Goal: Task Accomplishment & Management: Complete application form

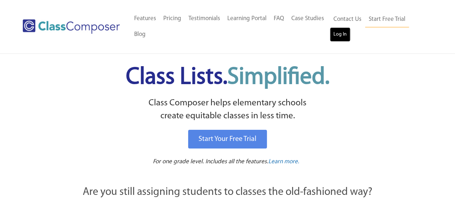
click at [340, 35] on link "Log In" at bounding box center [340, 34] width 21 height 14
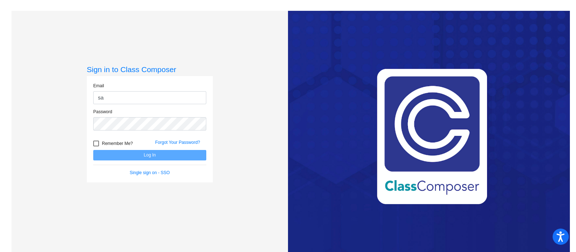
type input "[EMAIL_ADDRESS][DOMAIN_NAME]"
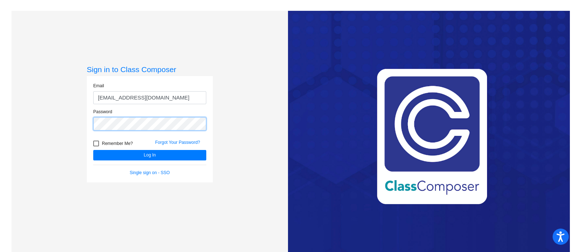
click at [93, 150] on button "Log In" at bounding box center [149, 155] width 113 height 10
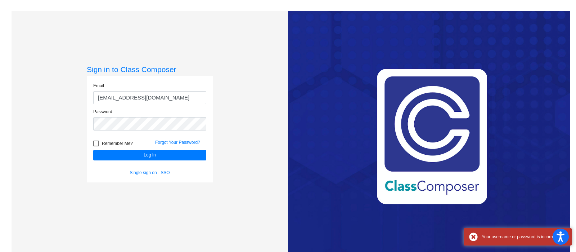
click at [146, 148] on div "Remember Me?" at bounding box center [119, 144] width 62 height 11
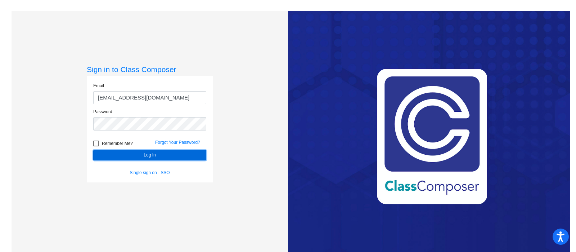
click at [130, 150] on button "Log In" at bounding box center [149, 155] width 113 height 10
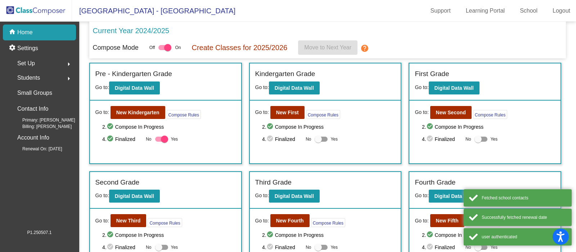
click at [196, 58] on div "Current Year 2024/2025 Compose Mode Off On Create Classes for 2025/2026 Move to…" at bounding box center [327, 40] width 477 height 37
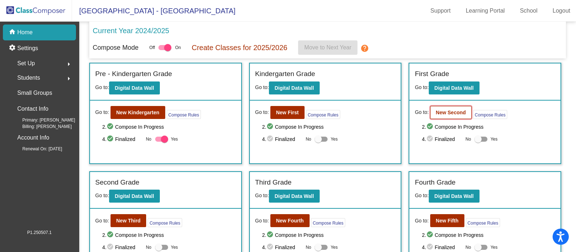
click at [445, 112] on b "New Second" at bounding box center [451, 112] width 30 height 6
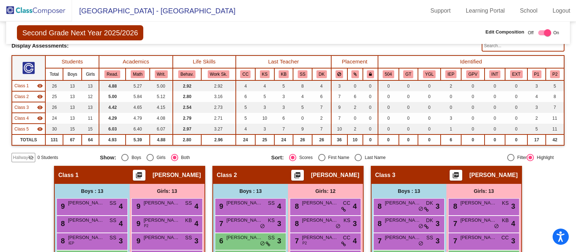
scroll to position [50, 0]
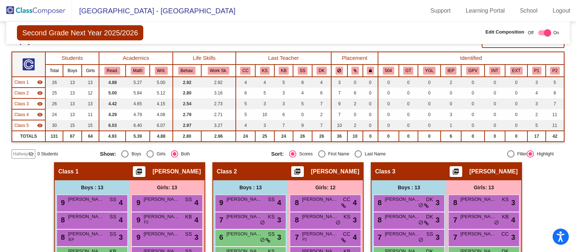
click at [31, 153] on mat-icon "visibility_off" at bounding box center [31, 154] width 6 height 6
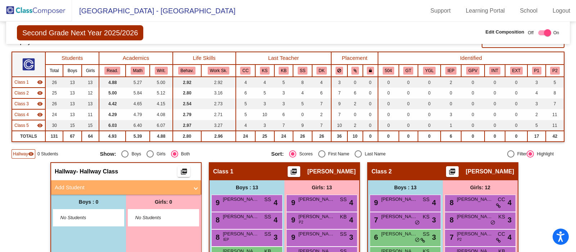
click at [97, 183] on mat-panel-title "Add Student" at bounding box center [122, 187] width 134 height 8
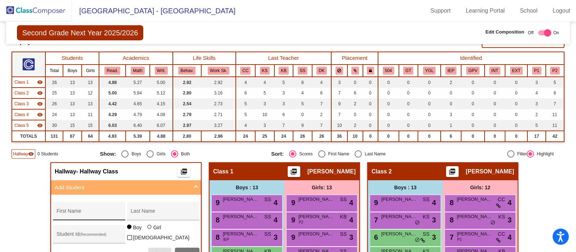
click at [99, 211] on input "First Name" at bounding box center [89, 214] width 65 height 6
type input "Alex"
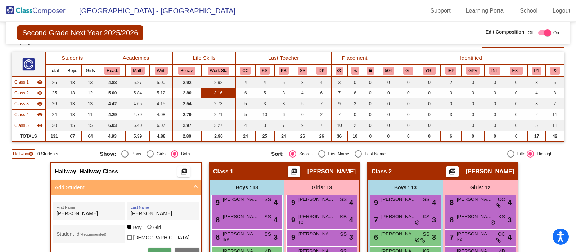
type input "Petrosyan"
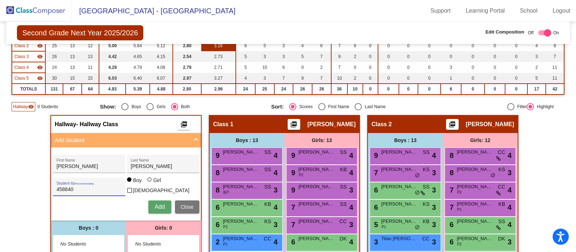
scroll to position [110, 0]
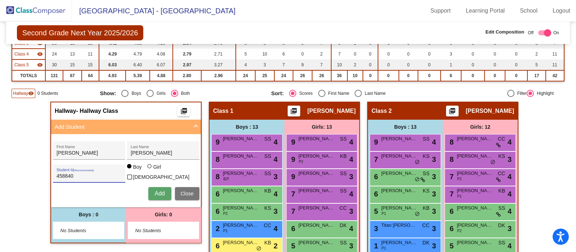
type input "458840"
click at [157, 191] on span "Add" at bounding box center [159, 193] width 10 height 6
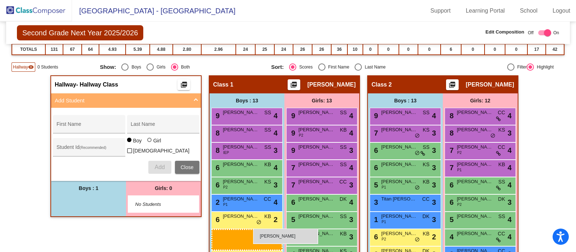
scroll to position [142, 0]
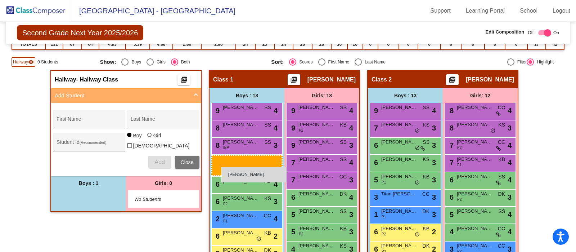
drag, startPoint x: 99, startPoint y: 225, endPoint x: 221, endPoint y: 167, distance: 135.2
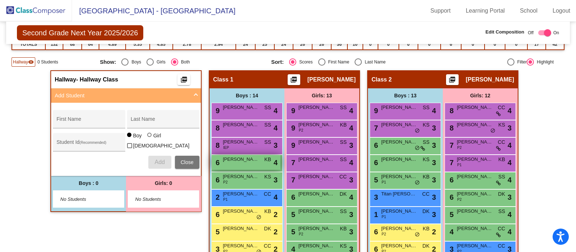
scroll to position [0, 0]
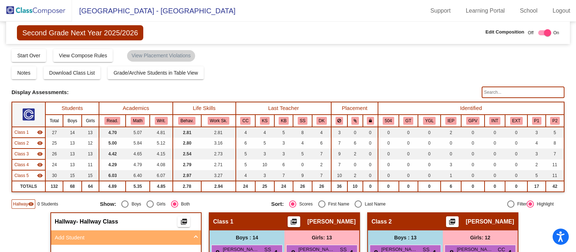
click at [43, 14] on img at bounding box center [36, 10] width 72 height 21
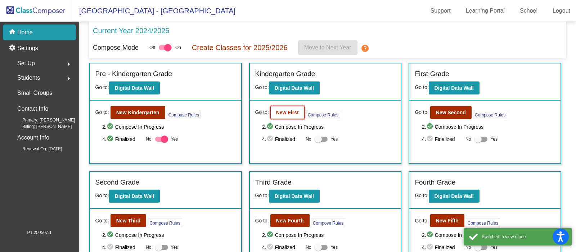
click at [289, 113] on b "New First" at bounding box center [287, 112] width 23 height 6
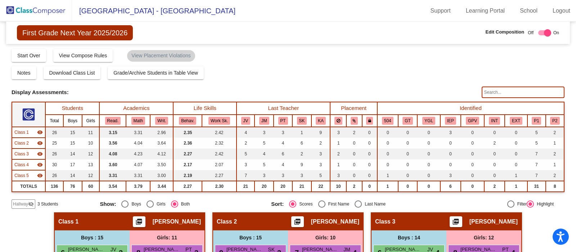
click at [497, 91] on input "text" at bounding box center [523, 92] width 83 height 12
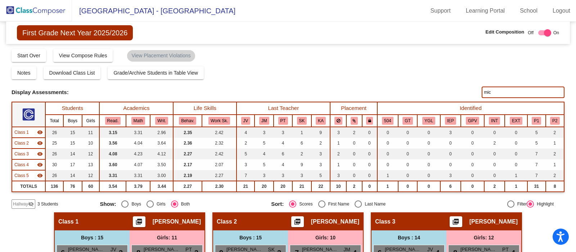
type input "mich"
click at [47, 13] on img at bounding box center [36, 10] width 72 height 21
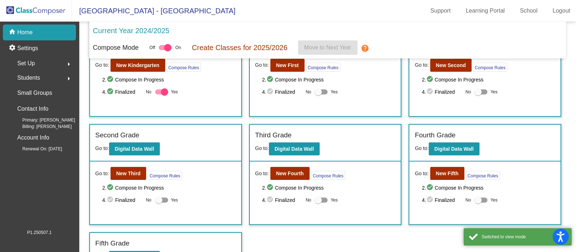
scroll to position [64, 0]
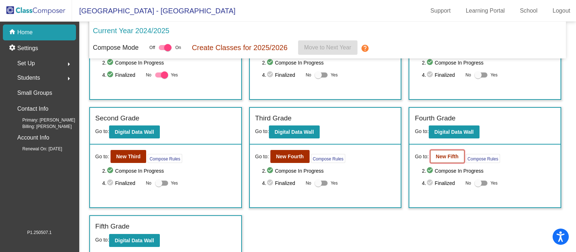
click at [445, 162] on button "New Fifth" at bounding box center [447, 156] width 34 height 13
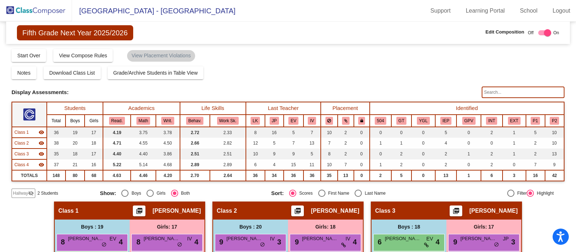
click at [505, 87] on input "text" at bounding box center [523, 92] width 83 height 12
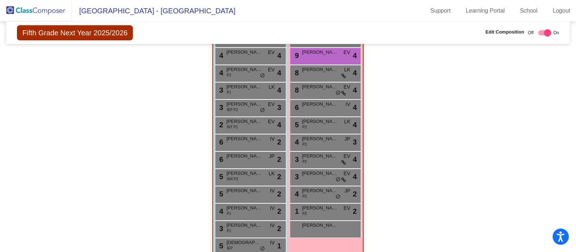
scroll to position [648, 0]
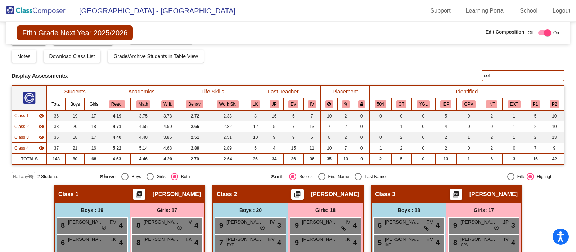
scroll to position [0, 0]
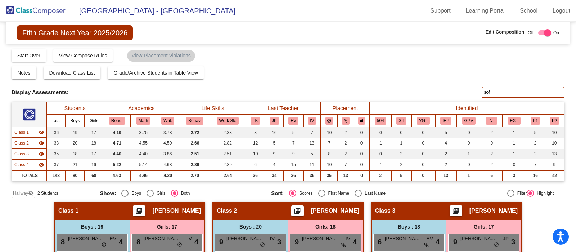
click at [514, 89] on input "sof" at bounding box center [523, 92] width 83 height 12
type input "s"
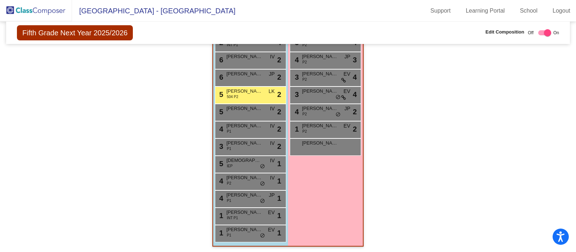
type input "dav"
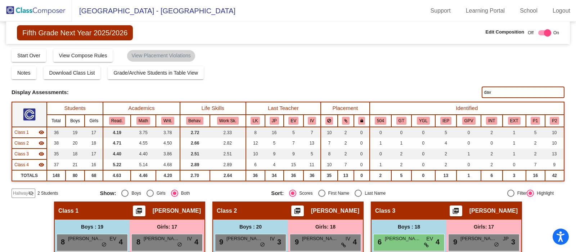
click at [43, 9] on img at bounding box center [36, 10] width 72 height 21
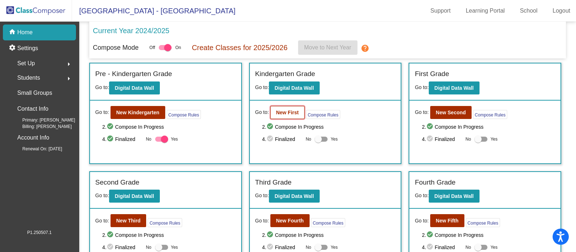
click at [295, 113] on b "New First" at bounding box center [287, 112] width 23 height 6
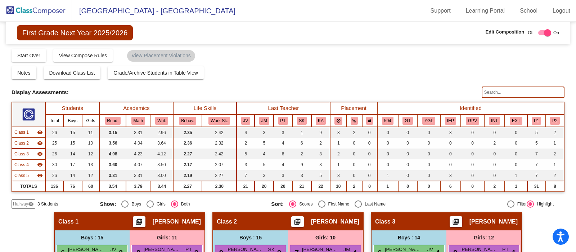
click at [522, 91] on input "text" at bounding box center [523, 92] width 83 height 12
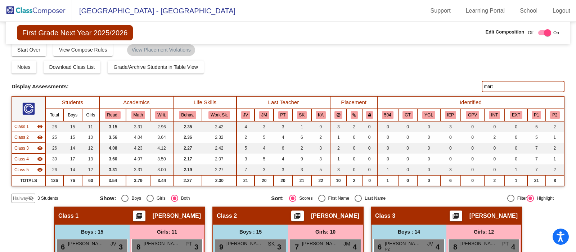
scroll to position [5, 0]
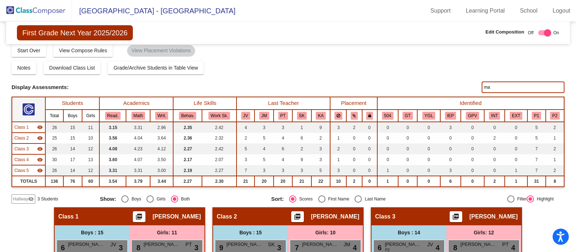
type input "m"
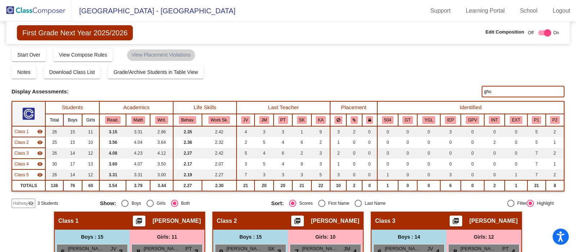
scroll to position [0, 0]
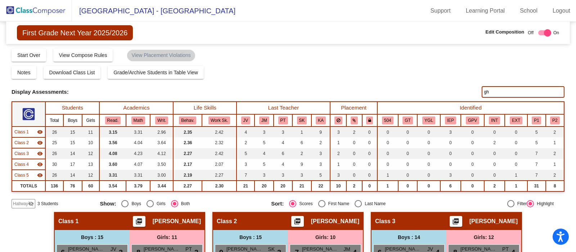
type input "g"
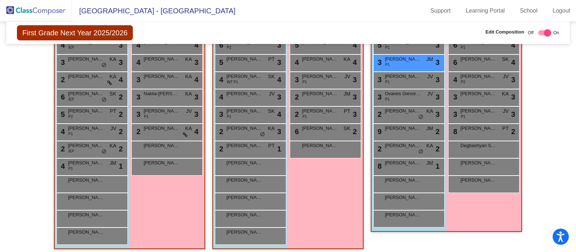
scroll to position [0, 0]
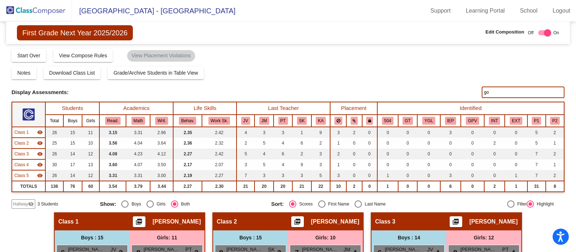
type input "g"
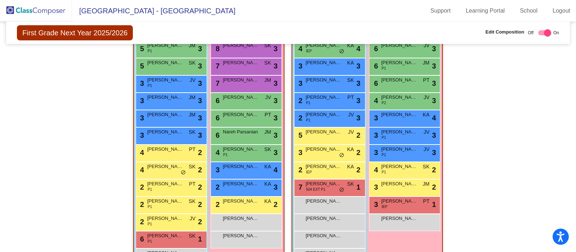
scroll to position [524, 0]
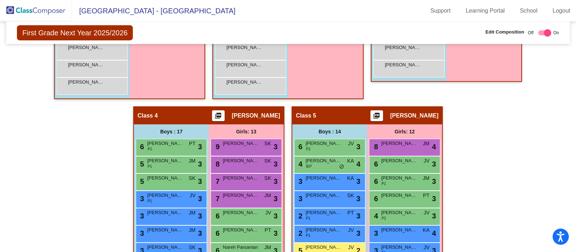
click at [492, 168] on div "Hallway - Hallway Class picture_as_pdf Add Student First Name Last Name Student…" at bounding box center [288, 123] width 553 height 641
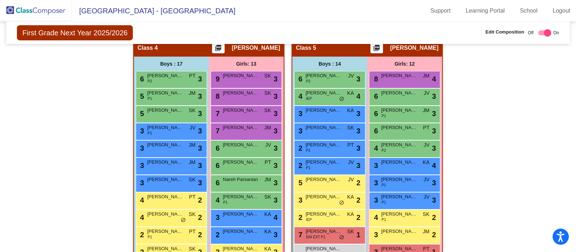
scroll to position [477, 0]
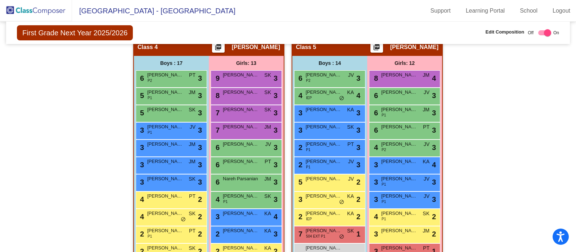
click at [498, 171] on div "Hallway - Hallway Class picture_as_pdf Add Student First Name Last Name Student…" at bounding box center [288, 55] width 553 height 641
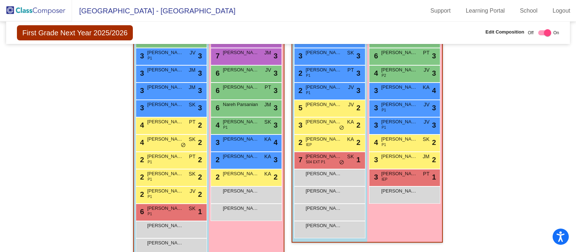
scroll to position [554, 0]
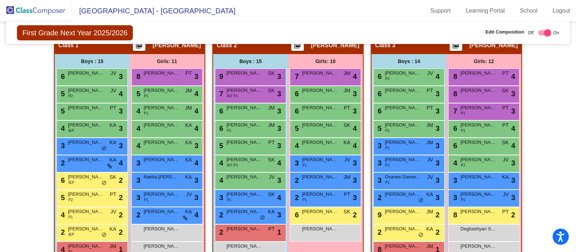
scroll to position [0, 0]
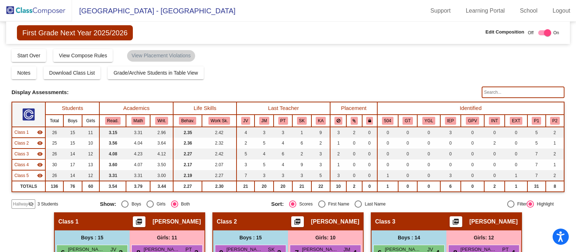
click at [43, 12] on img at bounding box center [36, 10] width 72 height 21
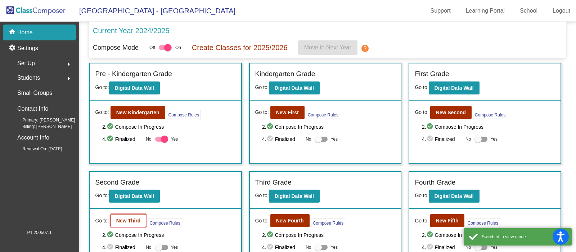
click at [129, 217] on b "New Third" at bounding box center [128, 220] width 24 height 6
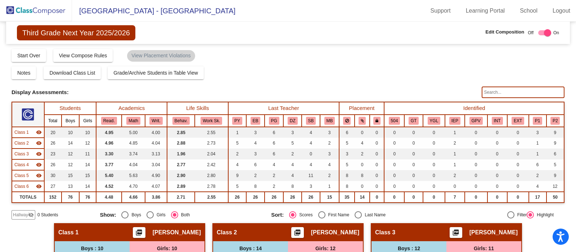
click at [515, 91] on input "text" at bounding box center [523, 92] width 83 height 12
click at [516, 88] on input "vikt" at bounding box center [523, 92] width 83 height 12
type input "v"
click at [52, 12] on img at bounding box center [36, 10] width 72 height 21
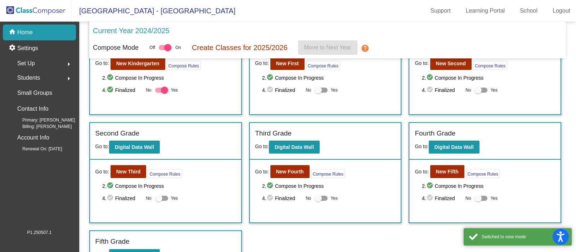
scroll to position [51, 0]
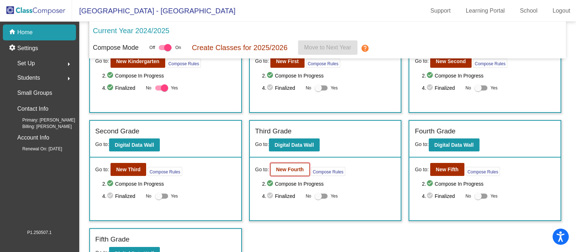
click at [289, 168] on b "New Fourth" at bounding box center [290, 169] width 28 height 6
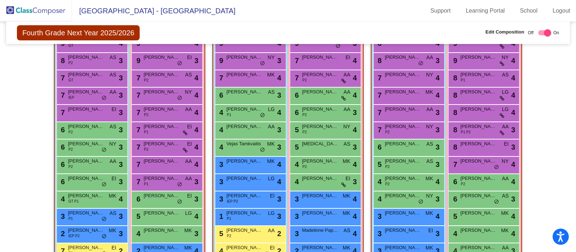
scroll to position [219, 0]
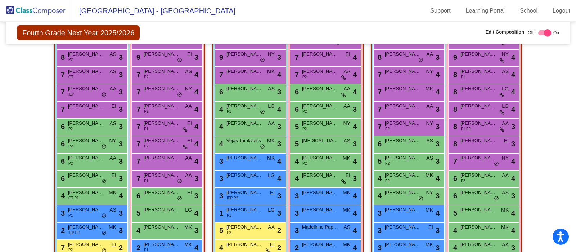
click at [48, 12] on img at bounding box center [36, 10] width 72 height 21
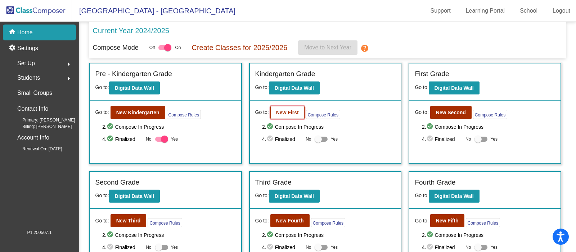
click at [288, 113] on b "New First" at bounding box center [287, 112] width 23 height 6
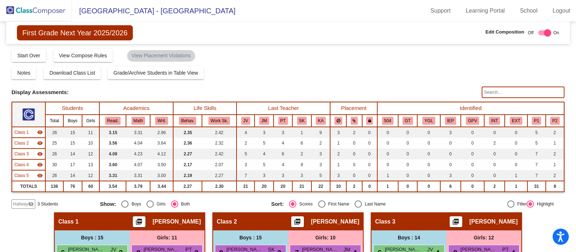
click at [45, 13] on img at bounding box center [36, 10] width 72 height 21
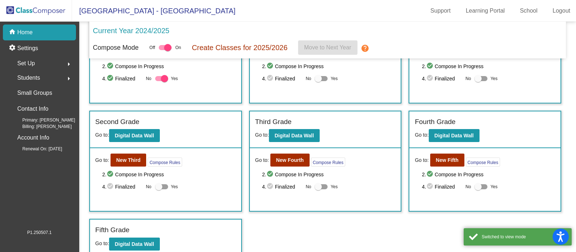
scroll to position [62, 0]
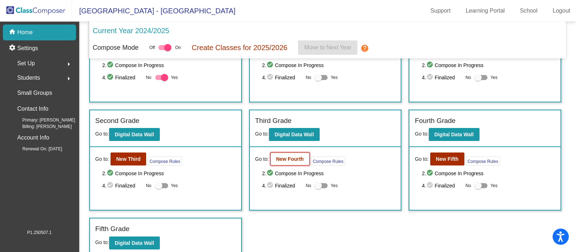
click at [293, 157] on b "New Fourth" at bounding box center [290, 159] width 28 height 6
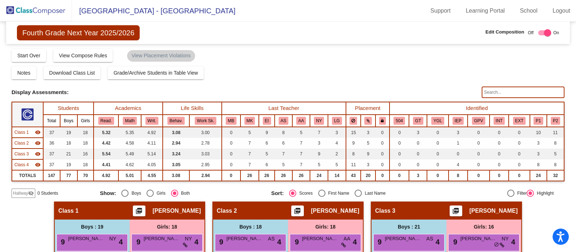
click at [498, 92] on input "text" at bounding box center [523, 92] width 83 height 12
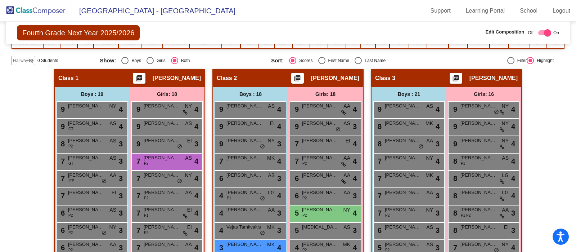
scroll to position [134, 0]
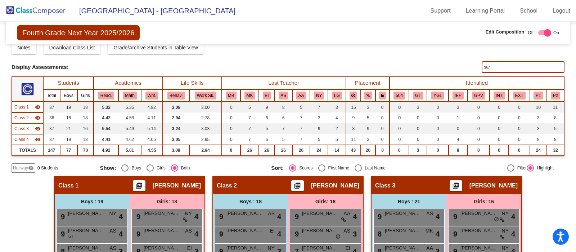
scroll to position [10, 0]
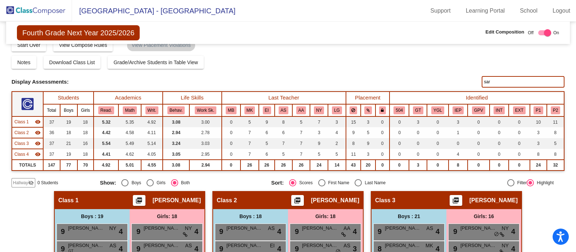
click at [533, 81] on input "sar" at bounding box center [523, 82] width 83 height 12
type input "s"
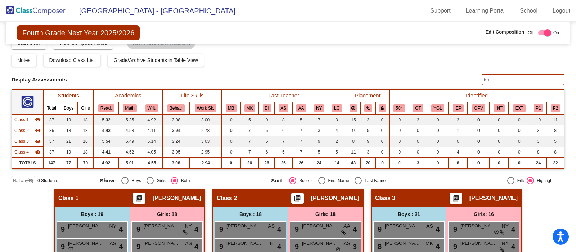
scroll to position [0, 0]
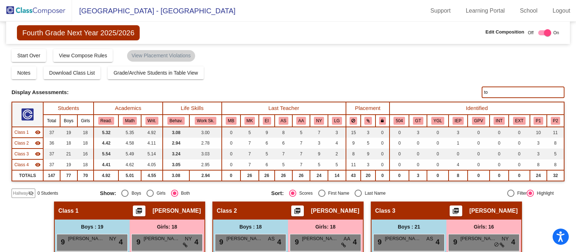
type input "t"
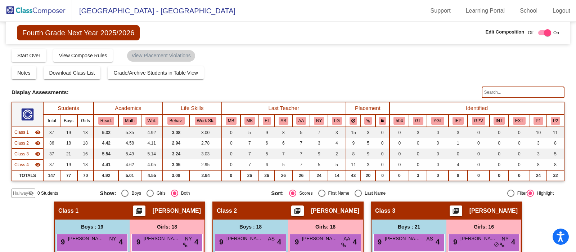
click at [526, 94] on input "text" at bounding box center [523, 92] width 83 height 12
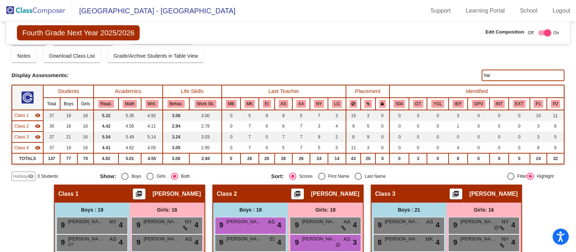
scroll to position [13, 0]
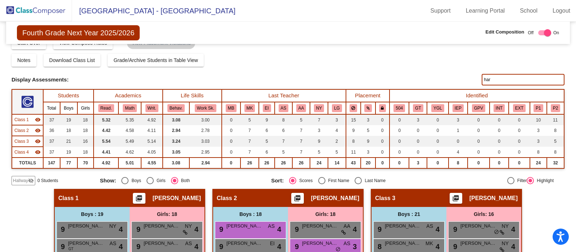
click at [529, 78] on input "har" at bounding box center [523, 80] width 83 height 12
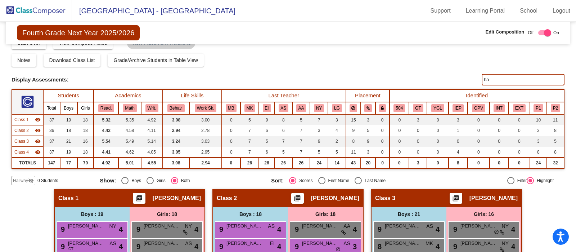
type input "h"
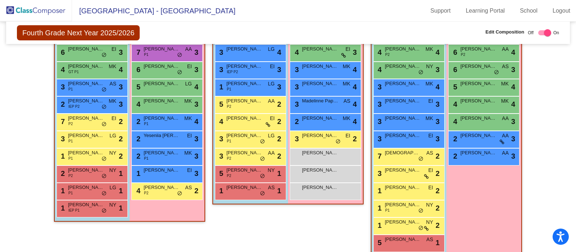
scroll to position [341, 0]
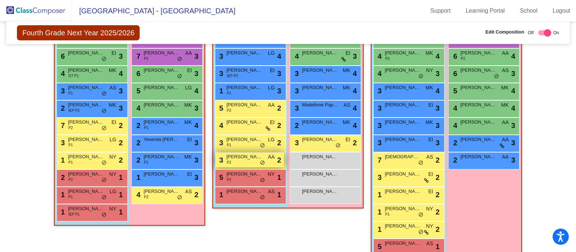
click at [243, 161] on div "3 Michael Harutyunyan P2 AA lock do_not_disturb_alt 2" at bounding box center [249, 159] width 69 height 15
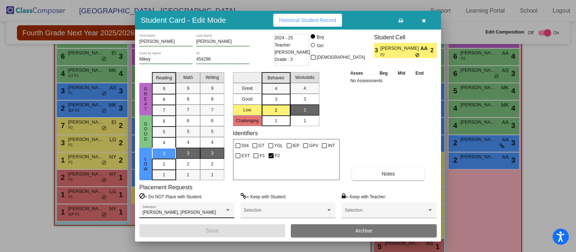
click at [217, 212] on div "Aubrey Ramirez, Johnny Mkrtchyan" at bounding box center [184, 212] width 82 height 5
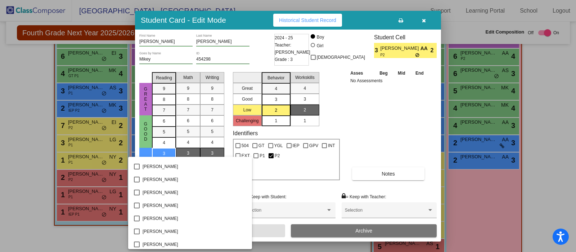
scroll to position [540, 0]
click at [398, 137] on div at bounding box center [288, 126] width 576 height 252
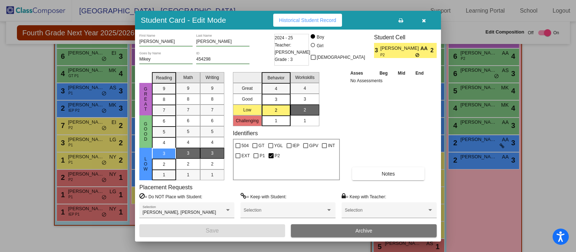
click at [423, 20] on icon "button" at bounding box center [424, 20] width 4 height 5
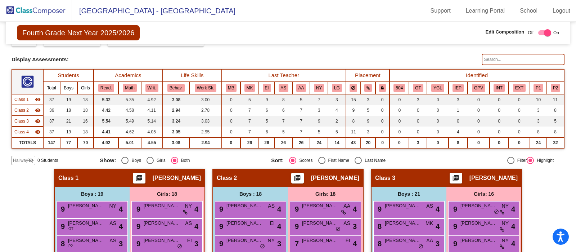
scroll to position [0, 0]
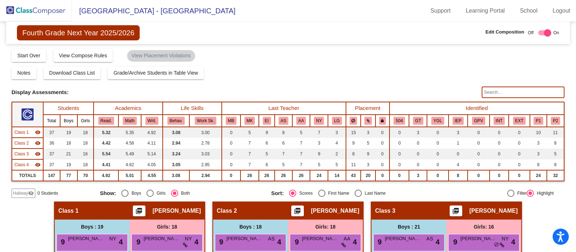
click at [531, 90] on input "text" at bounding box center [523, 92] width 83 height 12
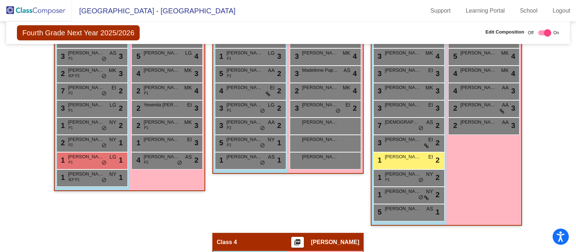
scroll to position [373, 0]
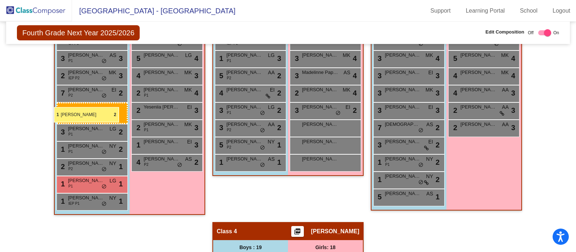
drag, startPoint x: 397, startPoint y: 164, endPoint x: 54, endPoint y: 107, distance: 348.2
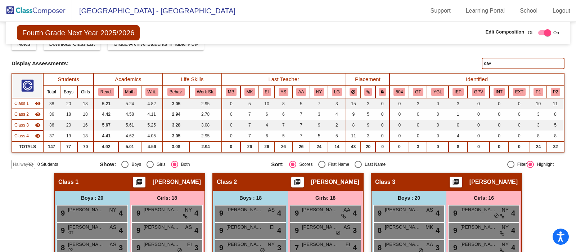
scroll to position [0, 0]
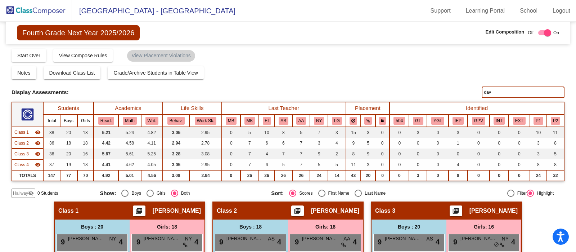
click at [513, 89] on input "dav" at bounding box center [523, 92] width 83 height 12
type input "d"
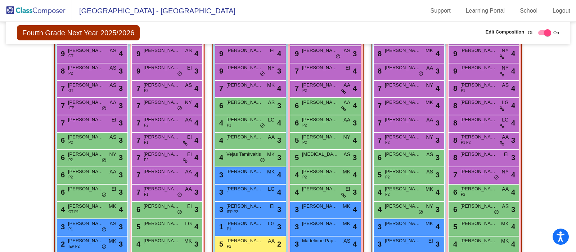
scroll to position [203, 0]
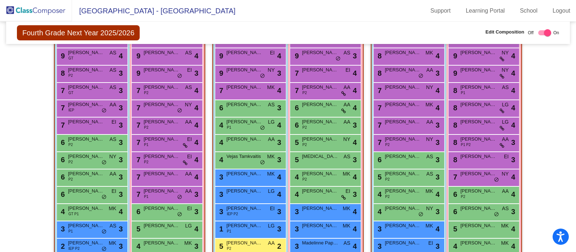
click at [50, 17] on img at bounding box center [36, 10] width 72 height 21
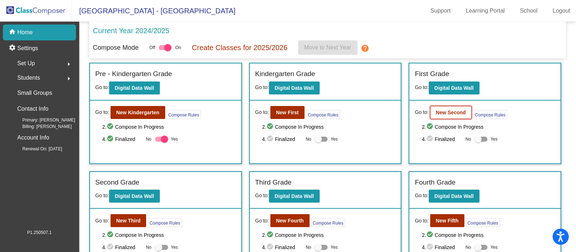
click at [449, 112] on b "New Second" at bounding box center [451, 112] width 30 height 6
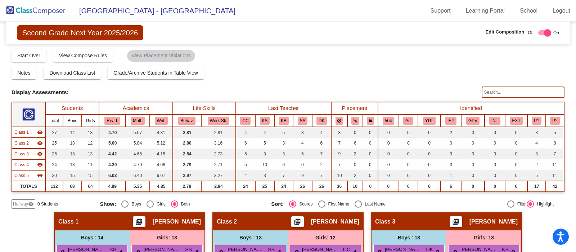
click at [518, 91] on input "text" at bounding box center [523, 92] width 83 height 12
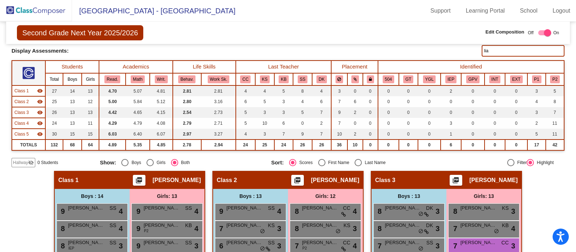
scroll to position [29, 0]
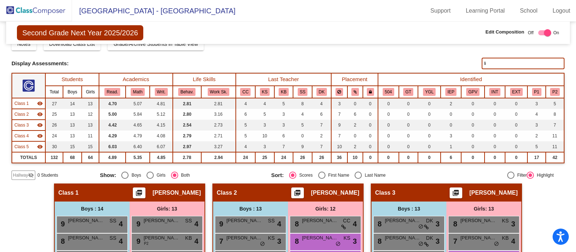
type input "l"
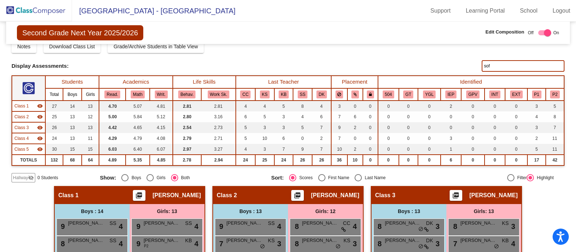
scroll to position [0, 0]
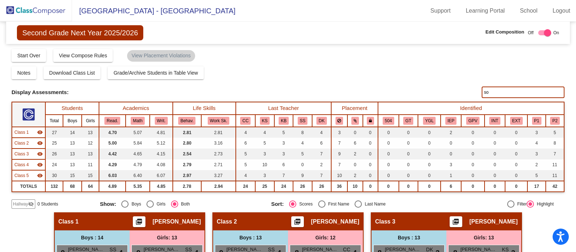
type input "s"
type input "m"
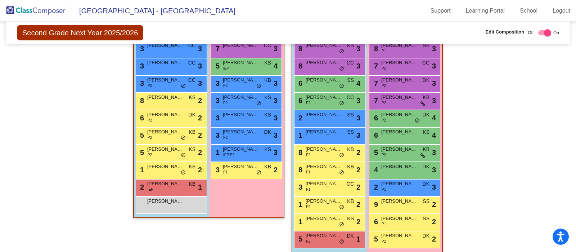
scroll to position [547, 0]
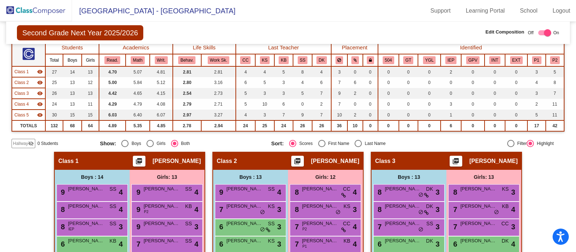
scroll to position [0, 0]
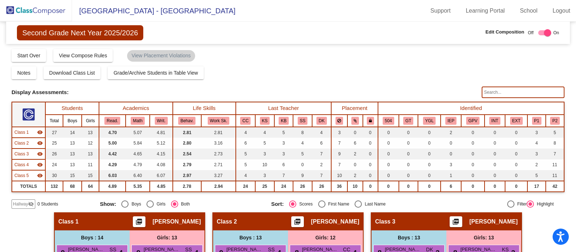
click at [527, 89] on input "text" at bounding box center [523, 92] width 83 height 12
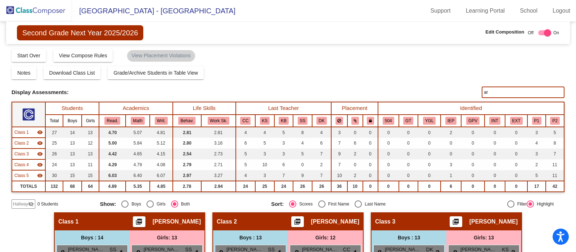
type input "a"
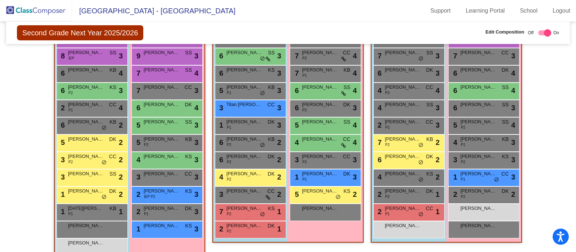
scroll to position [234, 0]
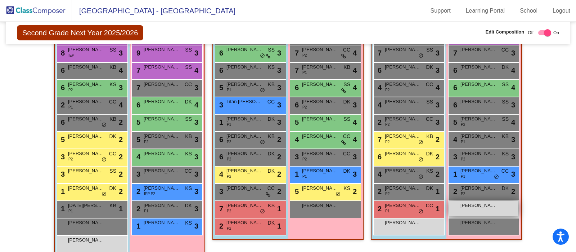
click at [491, 202] on span "Arian Kochinyan" at bounding box center [478, 205] width 36 height 7
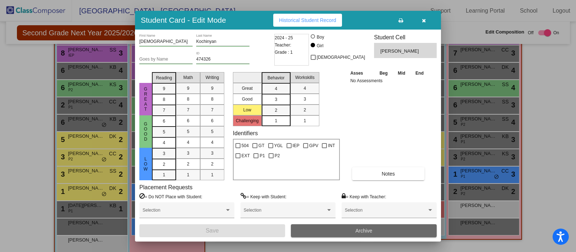
click at [329, 234] on button "Archive" at bounding box center [364, 230] width 146 height 13
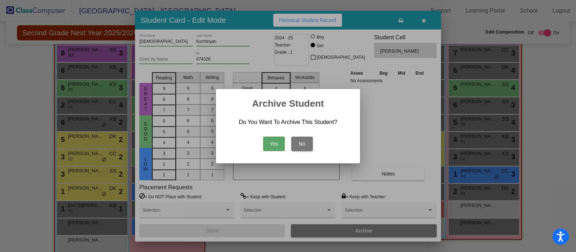
click at [272, 142] on button "Yes" at bounding box center [274, 143] width 22 height 14
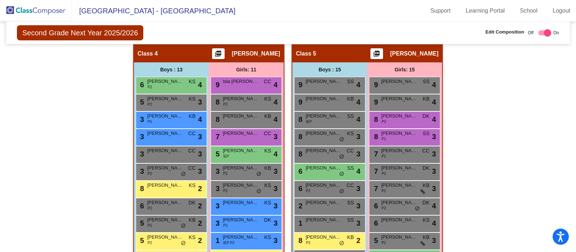
scroll to position [455, 0]
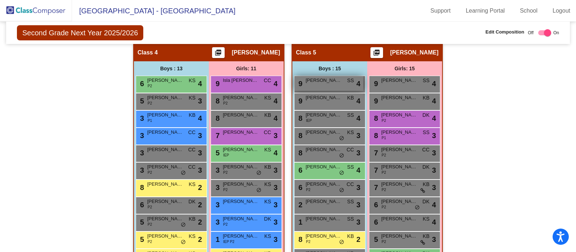
click at [339, 84] on div "9 Paul Matthew Khoury SS lock do_not_disturb_alt 4" at bounding box center [328, 83] width 69 height 15
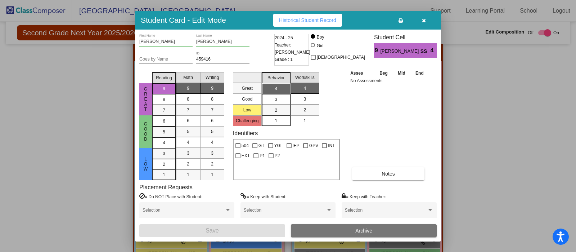
click at [394, 230] on button "Archive" at bounding box center [364, 230] width 146 height 13
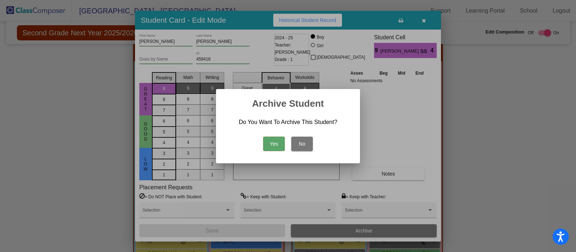
click at [270, 142] on button "Yes" at bounding box center [274, 143] width 22 height 14
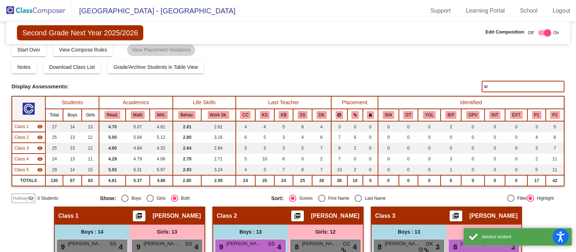
scroll to position [0, 0]
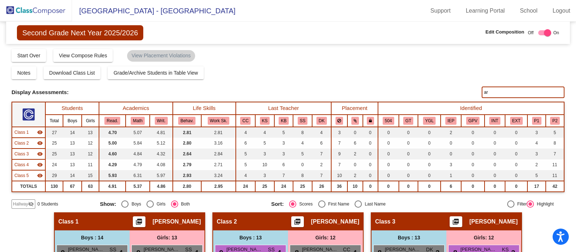
click at [527, 90] on input "ar" at bounding box center [523, 92] width 83 height 12
type input "a"
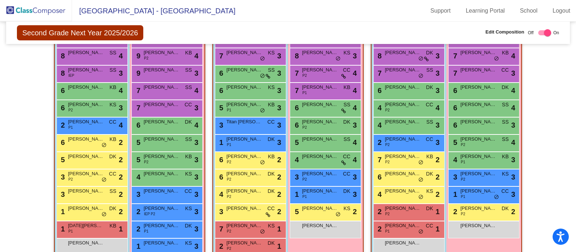
scroll to position [171, 0]
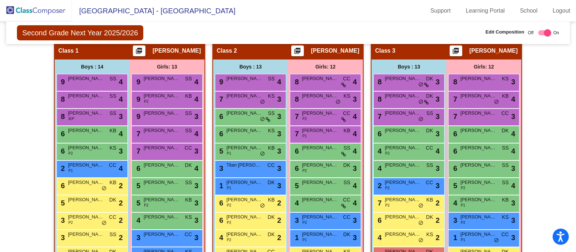
click at [49, 9] on img at bounding box center [36, 10] width 72 height 21
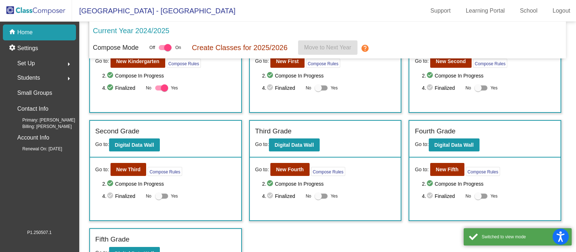
scroll to position [53, 0]
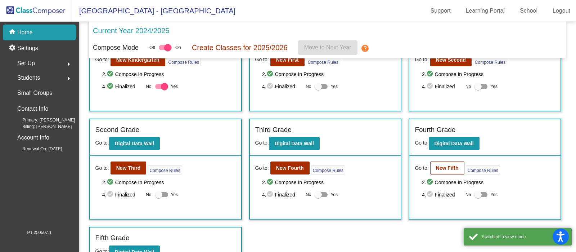
click at [454, 166] on b "New Fifth" at bounding box center [447, 168] width 23 height 6
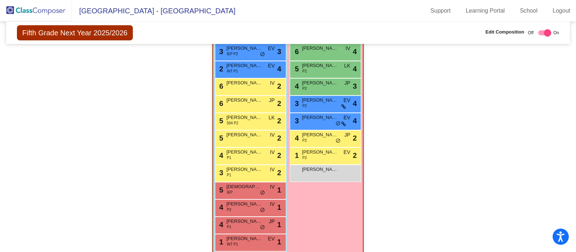
scroll to position [718, 0]
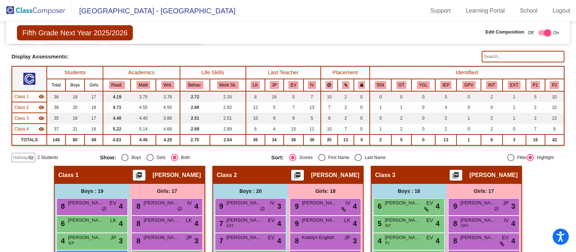
scroll to position [0, 0]
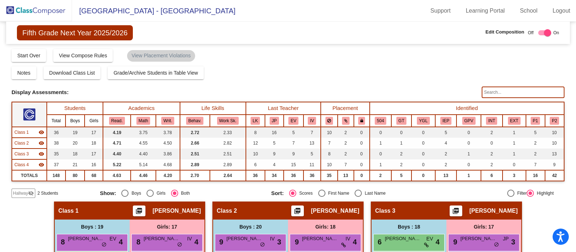
click at [529, 90] on input "text" at bounding box center [523, 92] width 83 height 12
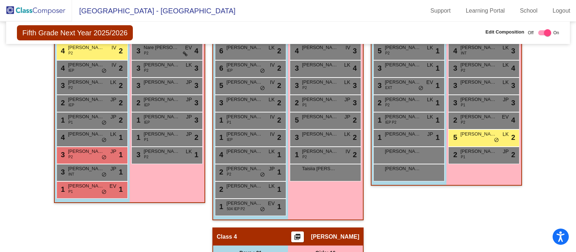
scroll to position [367, 0]
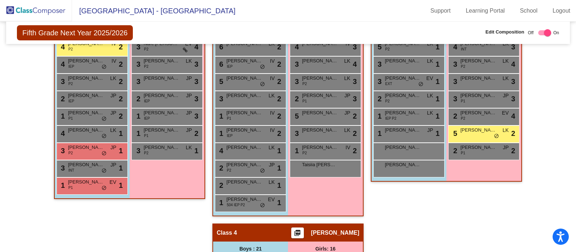
click at [484, 210] on div "Class 3 picture_as_pdf Shaghig Boulghourjian Add Student First Name Last Name S…" at bounding box center [446, 28] width 151 height 389
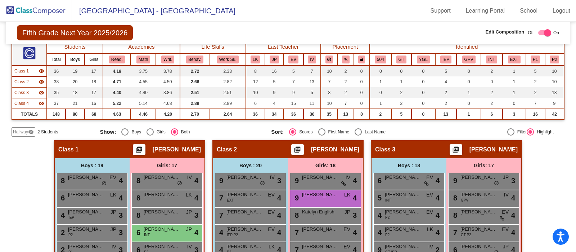
scroll to position [21, 0]
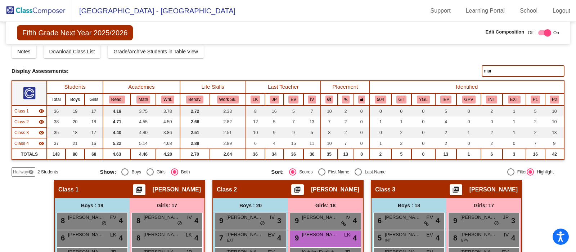
click at [531, 68] on input "mar" at bounding box center [523, 71] width 83 height 12
type input "m"
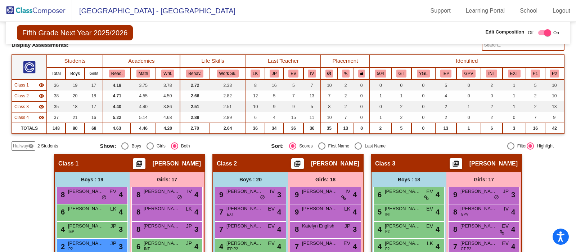
scroll to position [0, 0]
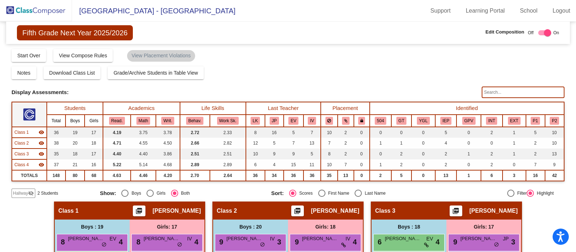
click at [534, 89] on input "text" at bounding box center [523, 92] width 83 height 12
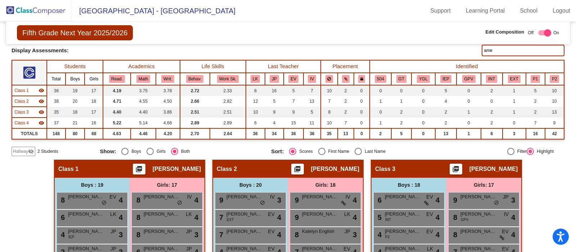
scroll to position [27, 0]
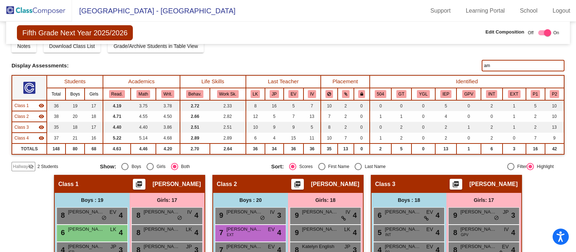
type input "a"
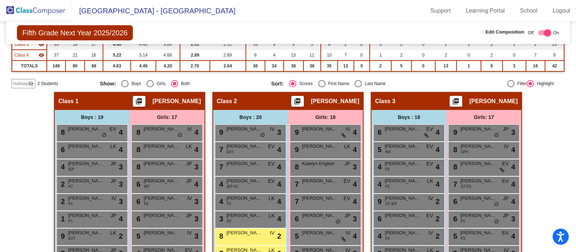
scroll to position [0, 0]
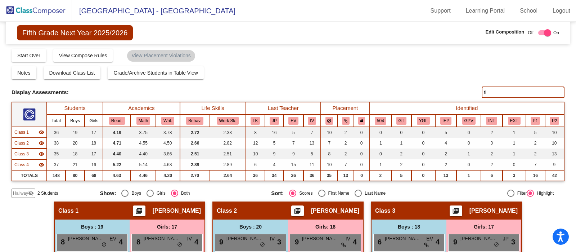
type input "t"
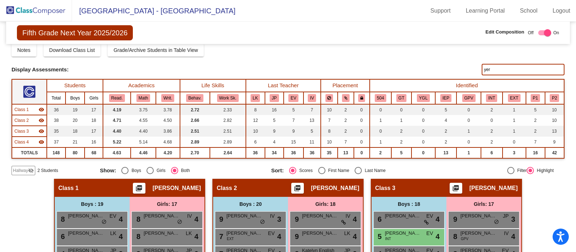
scroll to position [19, 0]
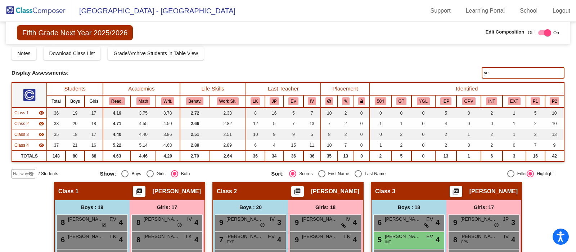
type input "y"
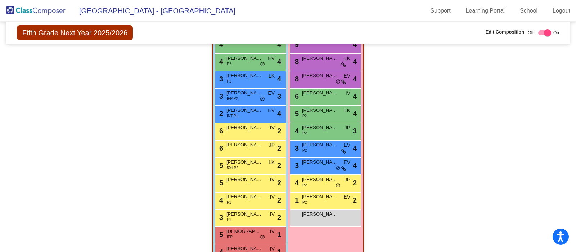
scroll to position [691, 0]
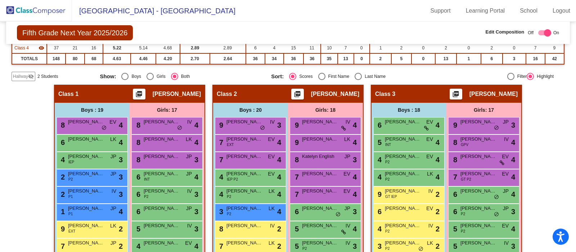
scroll to position [0, 0]
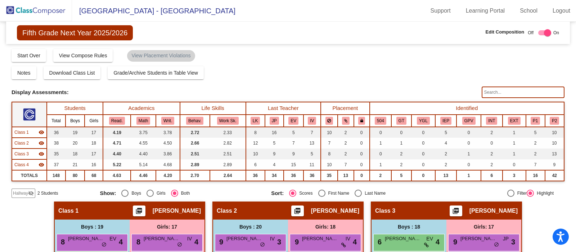
click at [49, 12] on img at bounding box center [36, 10] width 72 height 21
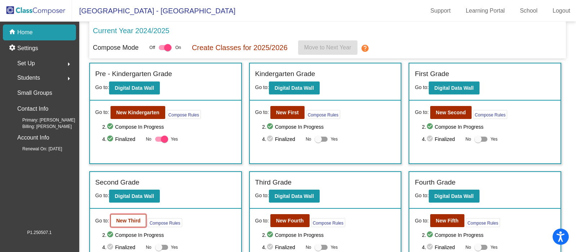
click at [118, 225] on button "New Third" at bounding box center [128, 220] width 36 height 13
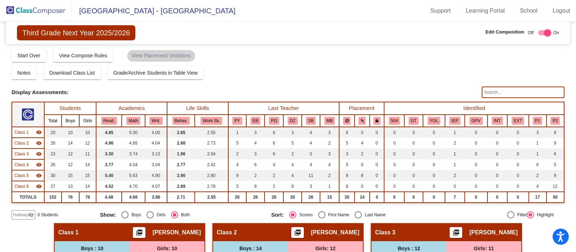
click at [530, 92] on input "text" at bounding box center [523, 92] width 83 height 12
type input "l"
type input "d"
click at [38, 15] on img at bounding box center [36, 10] width 72 height 21
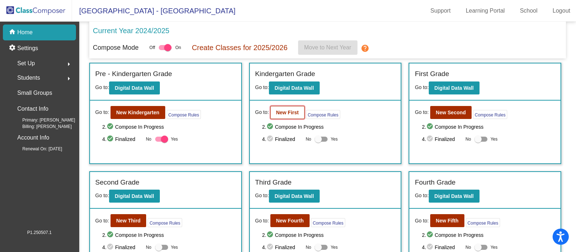
click at [290, 112] on b "New First" at bounding box center [287, 112] width 23 height 6
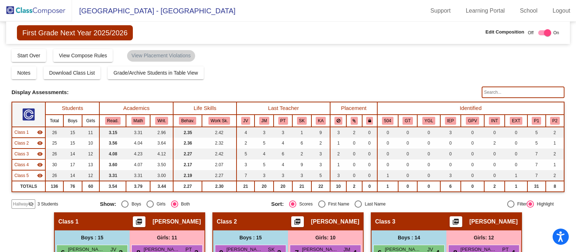
click at [514, 93] on input "text" at bounding box center [523, 92] width 83 height 12
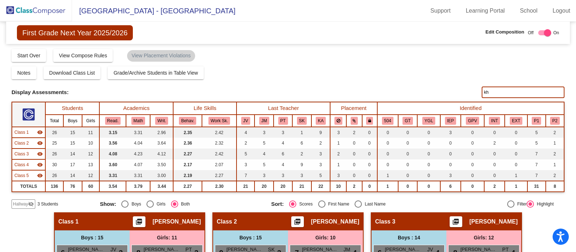
type input "k"
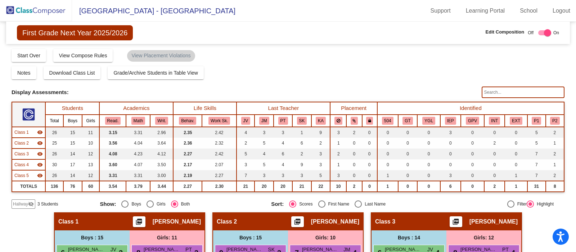
click at [41, 11] on img at bounding box center [36, 10] width 72 height 21
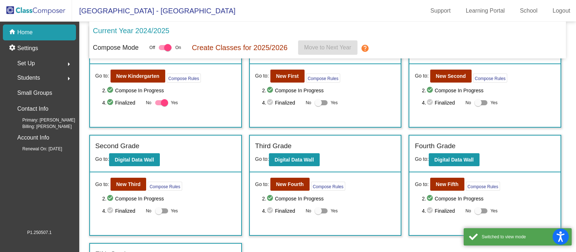
scroll to position [64, 0]
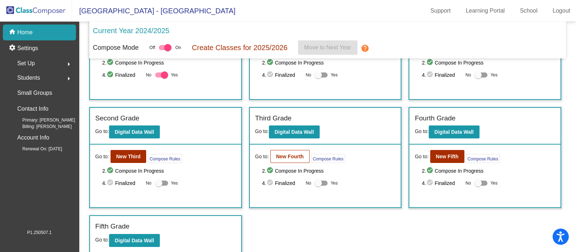
click at [291, 156] on b "New Fourth" at bounding box center [290, 156] width 28 height 6
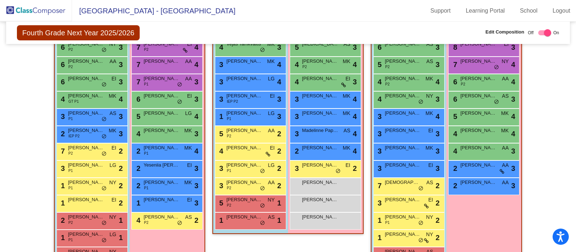
scroll to position [316, 0]
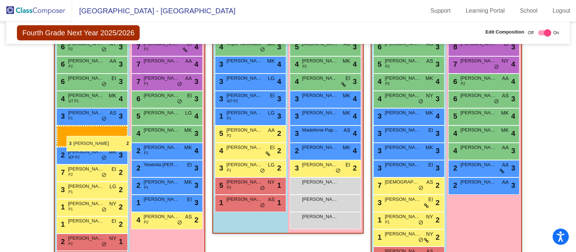
drag, startPoint x: 248, startPoint y: 182, endPoint x: 67, endPoint y: 136, distance: 187.2
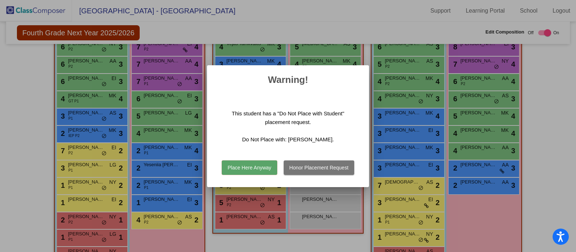
click at [247, 171] on button "Place Here Anyway" at bounding box center [249, 167] width 55 height 14
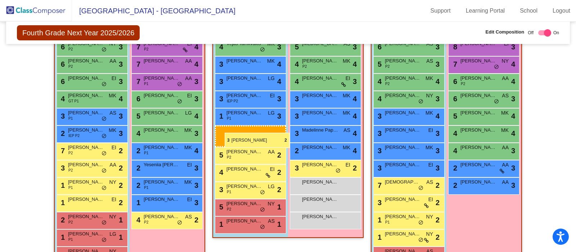
drag, startPoint x: 78, startPoint y: 164, endPoint x: 225, endPoint y: 132, distance: 150.2
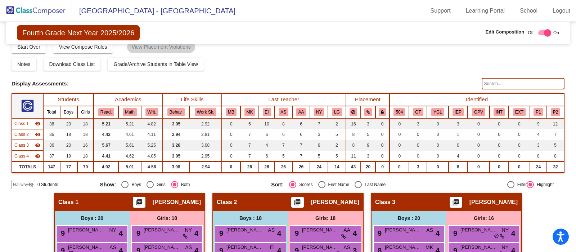
scroll to position [0, 0]
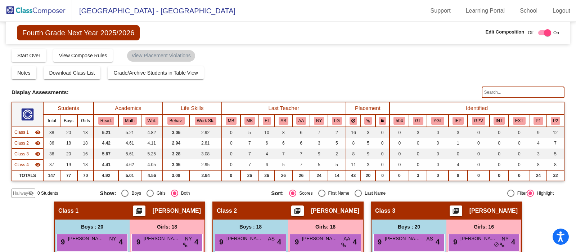
click at [49, 11] on img at bounding box center [36, 10] width 72 height 21
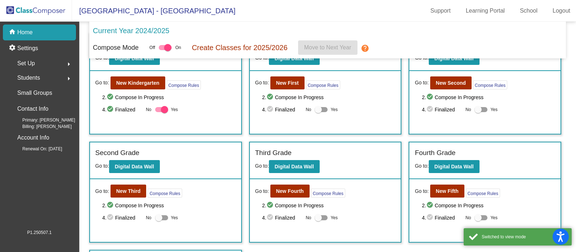
scroll to position [64, 0]
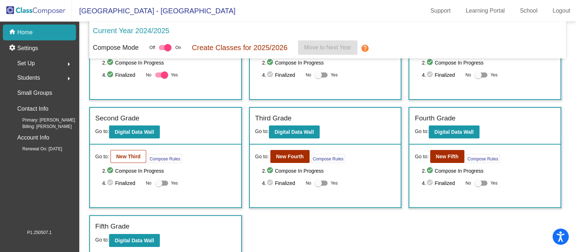
click at [131, 157] on b "New Third" at bounding box center [128, 156] width 24 height 6
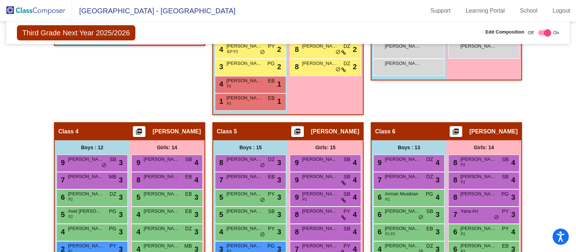
scroll to position [379, 0]
